Goal: Information Seeking & Learning: Compare options

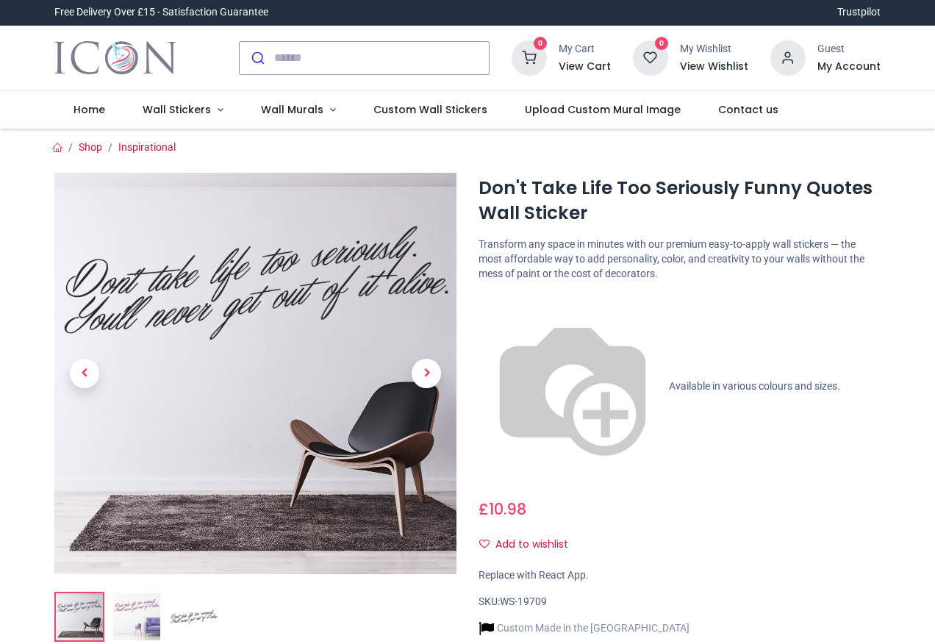
scroll to position [74, 0]
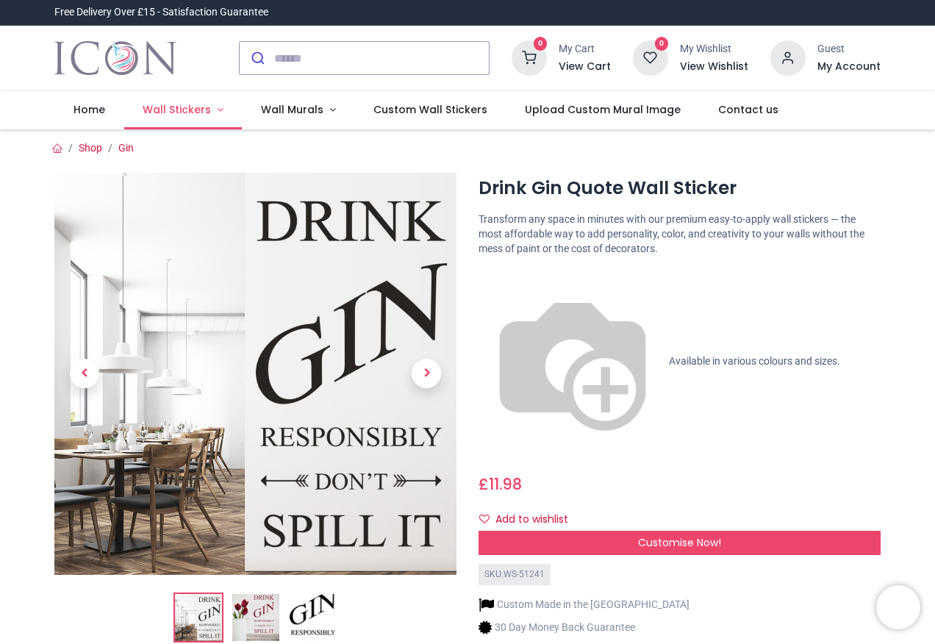
click at [175, 107] on span "Wall Stickers" at bounding box center [177, 109] width 68 height 15
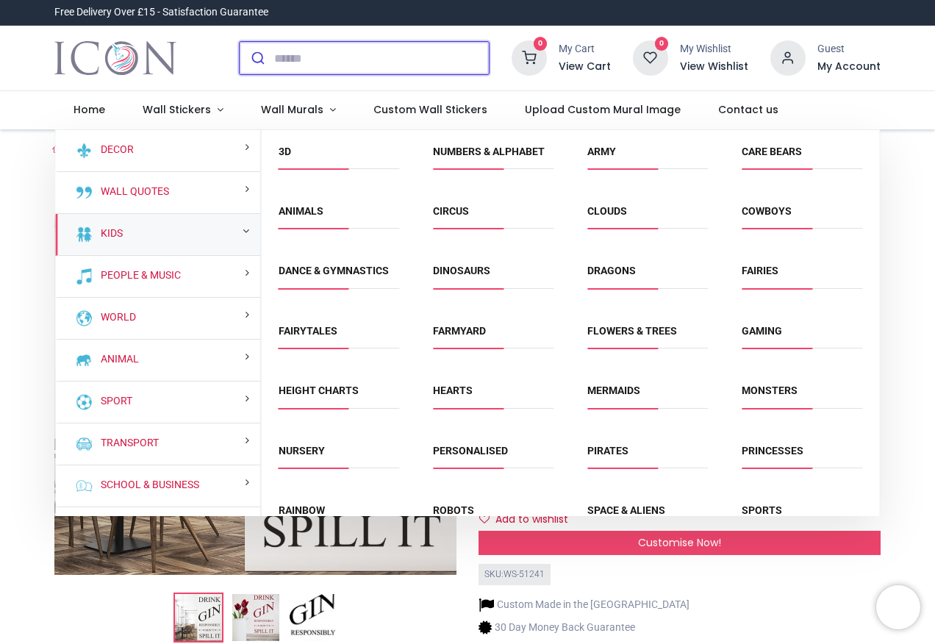
click at [299, 54] on input "search" at bounding box center [381, 58] width 215 height 32
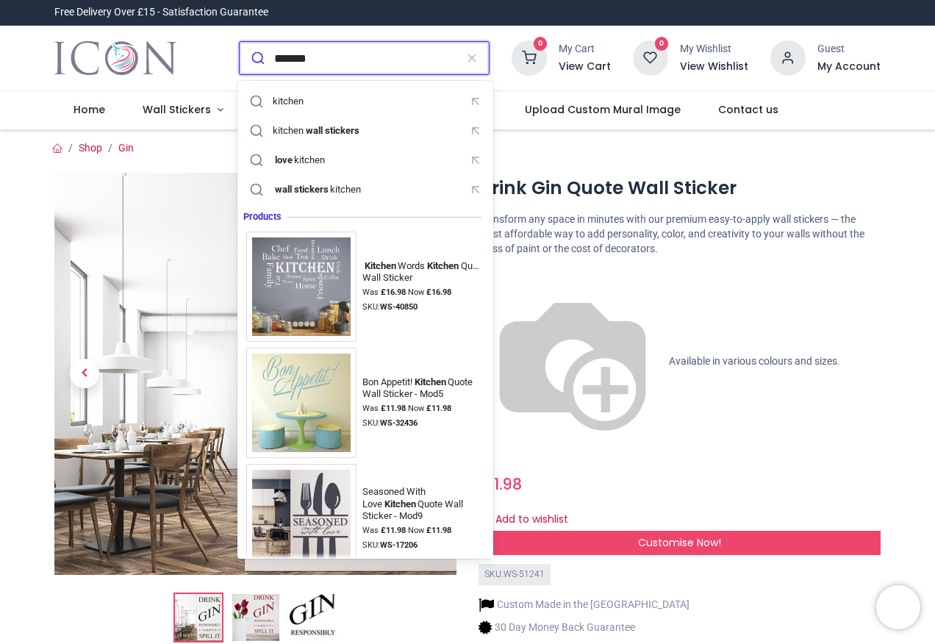
type input "*******"
click at [240, 42] on button "submit" at bounding box center [257, 58] width 35 height 32
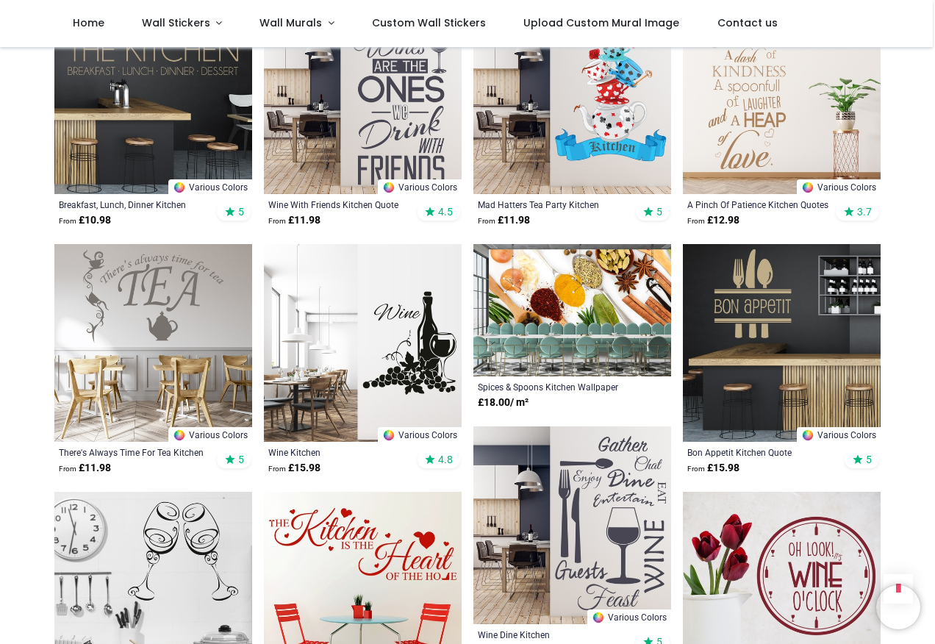
scroll to position [1029, 0]
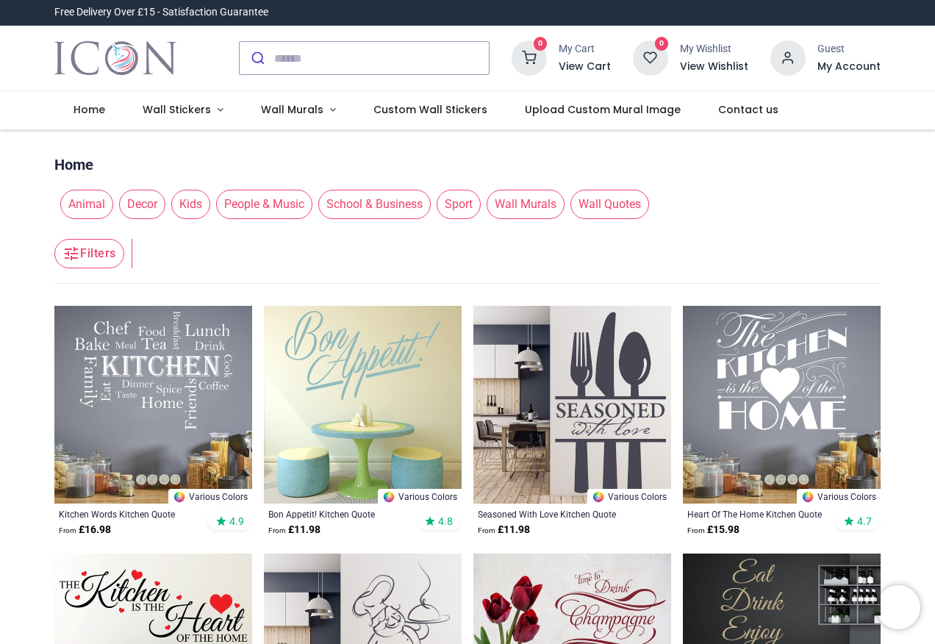
click at [608, 203] on span "Wall Quotes" at bounding box center [610, 204] width 79 height 29
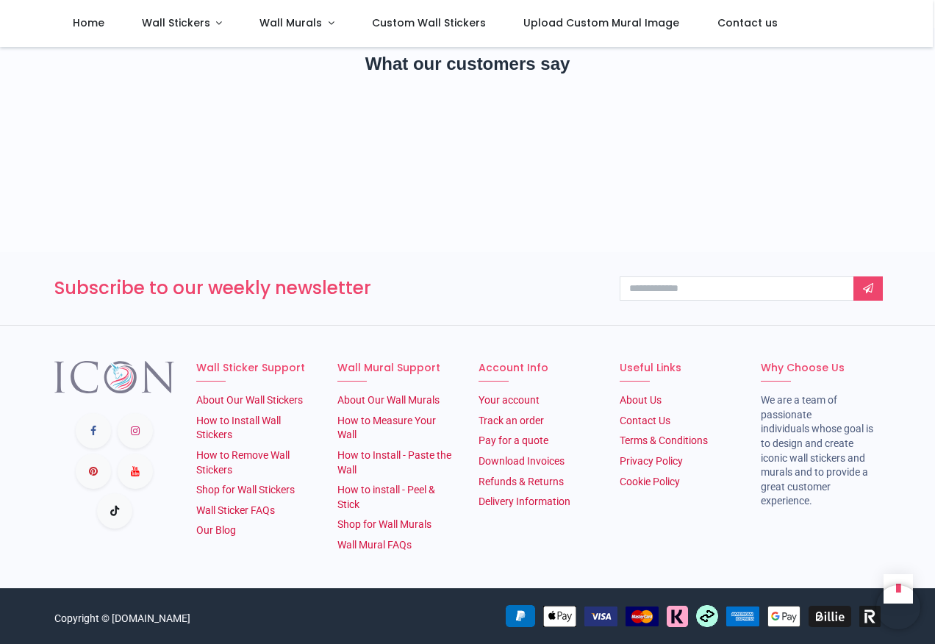
scroll to position [956, 0]
